Goal: Use online tool/utility: Utilize a website feature to perform a specific function

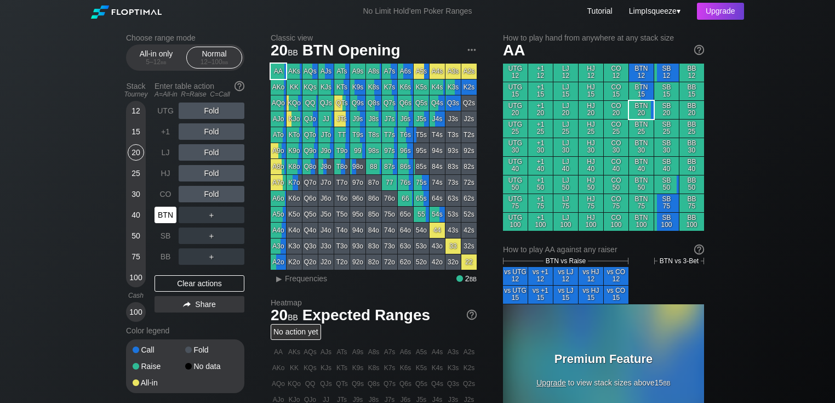
click at [163, 217] on div "BTN" at bounding box center [166, 215] width 22 height 16
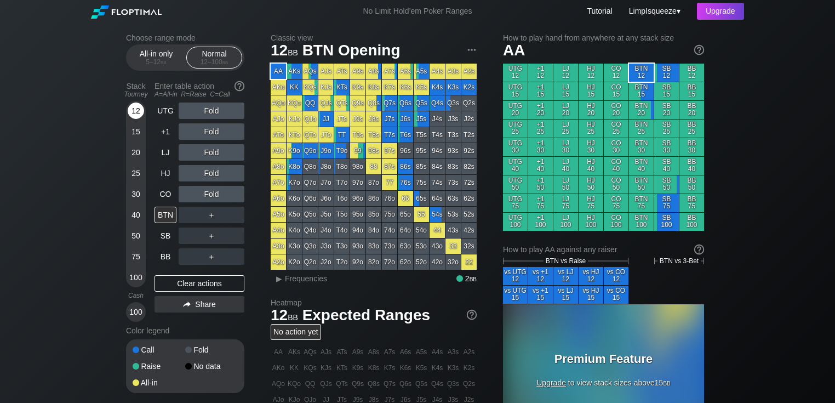
click at [138, 111] on div "12" at bounding box center [136, 110] width 16 height 16
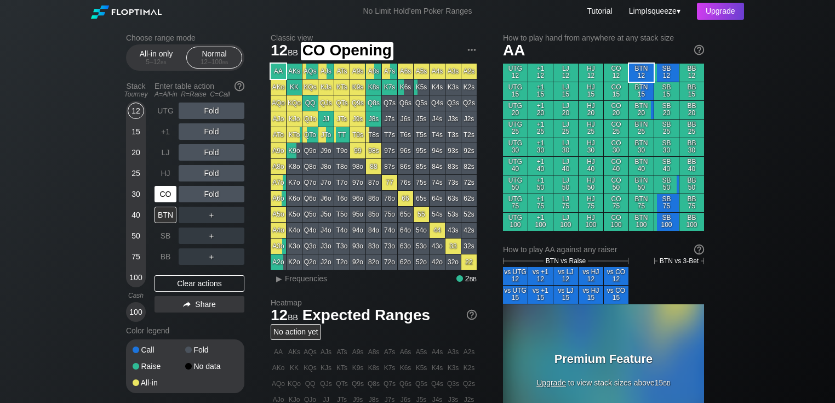
click at [164, 188] on div "CO" at bounding box center [166, 194] width 22 height 16
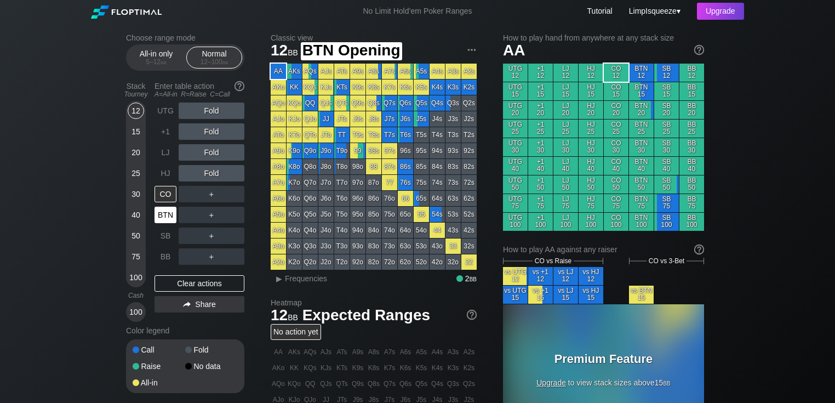
click at [167, 209] on div "BTN" at bounding box center [166, 215] width 22 height 16
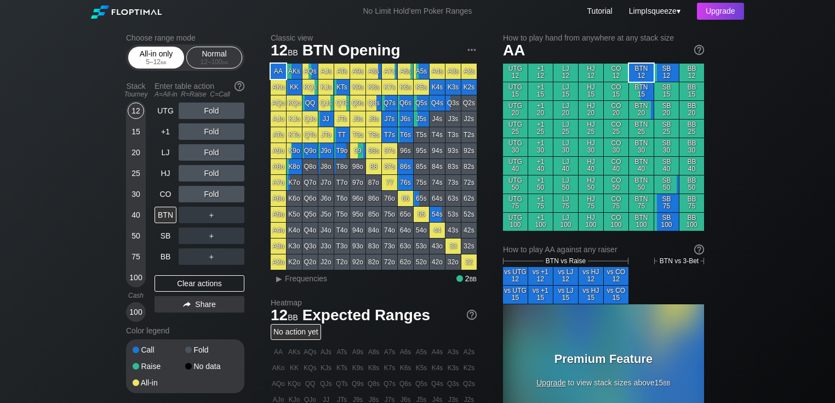
click at [164, 66] on span "bb" at bounding box center [164, 62] width 6 height 8
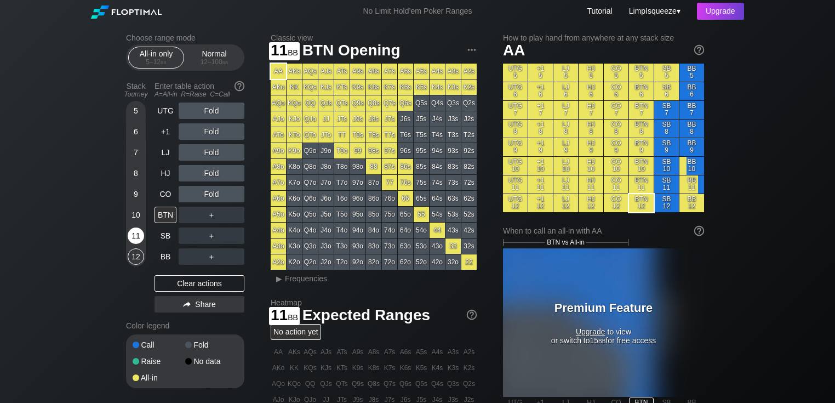
click at [134, 233] on div "11" at bounding box center [136, 235] width 16 height 16
click at [138, 253] on div "12" at bounding box center [136, 256] width 16 height 16
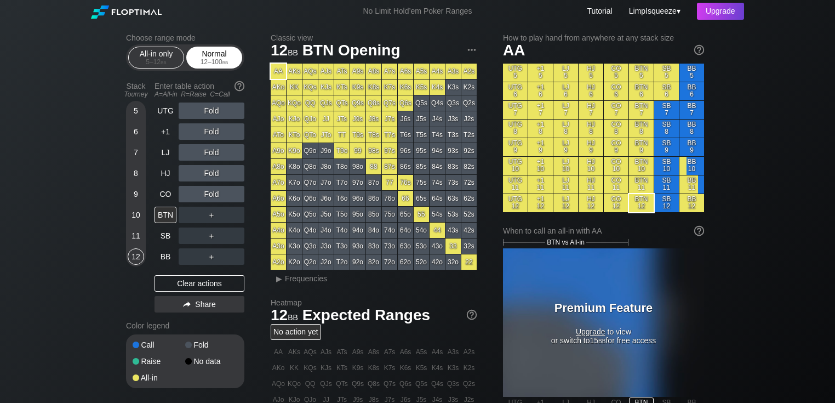
click at [228, 62] on span "bb" at bounding box center [226, 62] width 6 height 8
